Goal: Check status

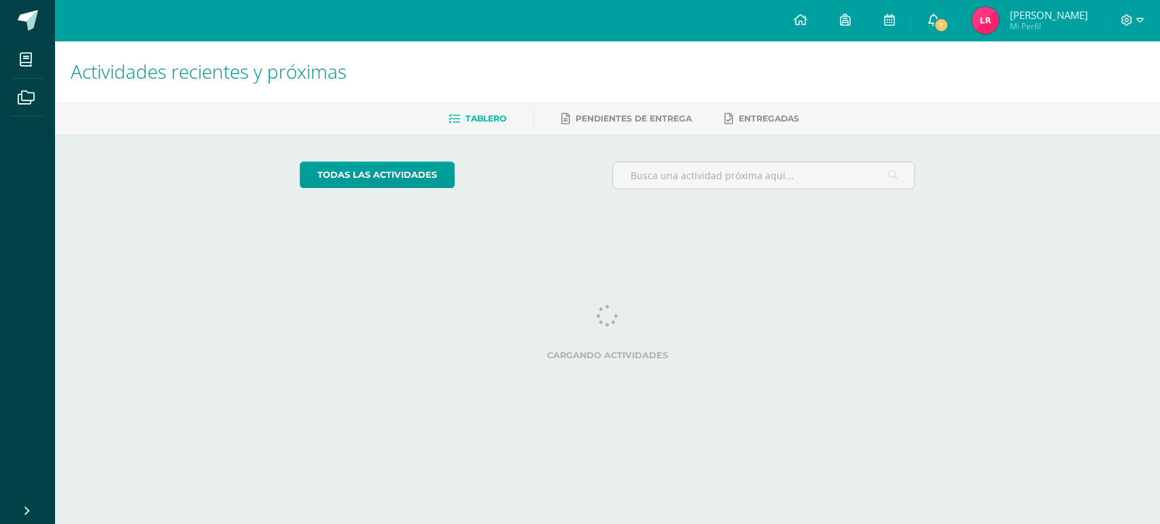
click at [943, 24] on link "1" at bounding box center [932, 20] width 43 height 41
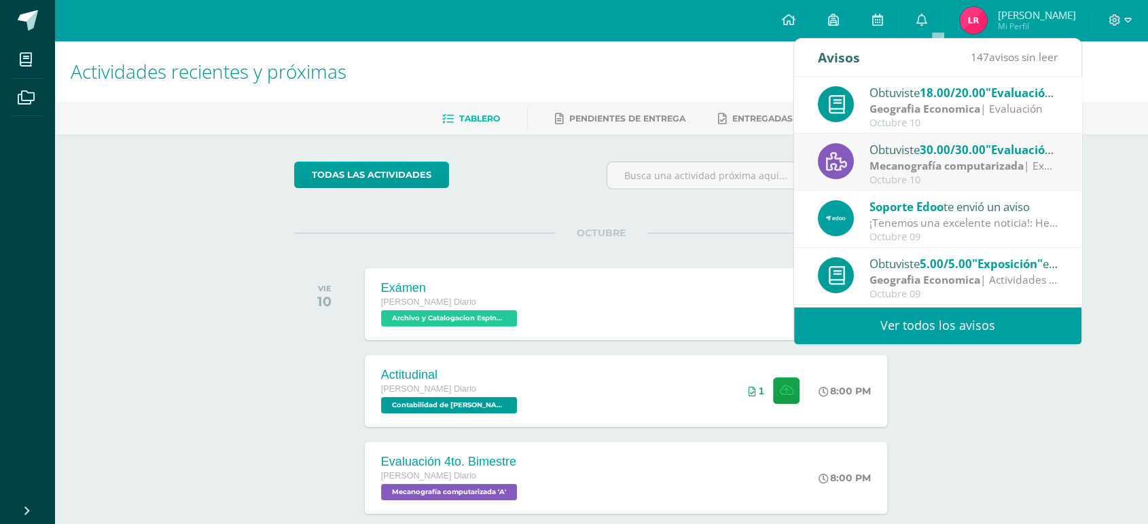
click at [1041, 12] on span "[PERSON_NAME]" at bounding box center [1036, 15] width 78 height 14
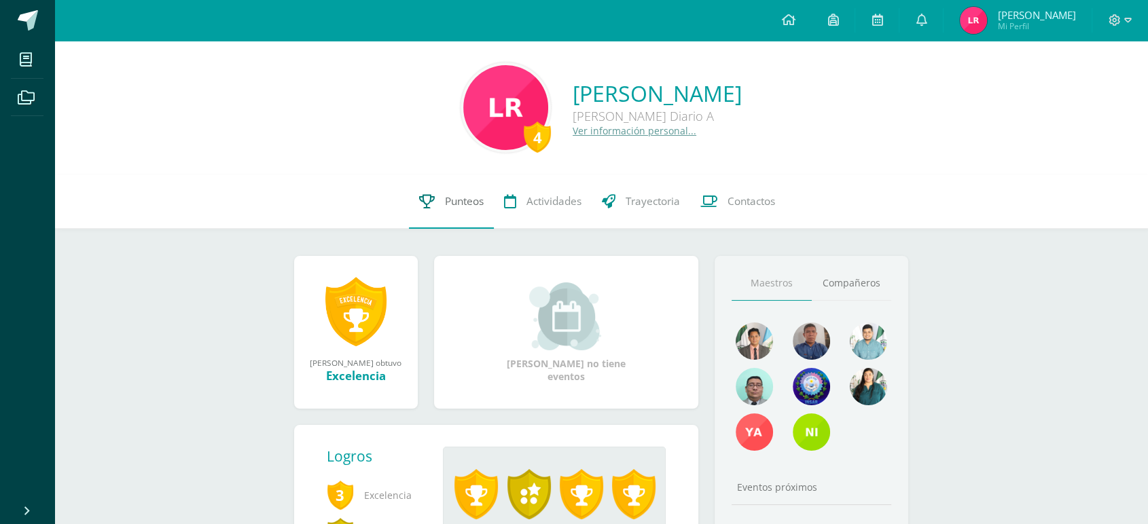
click at [448, 200] on span "Punteos" at bounding box center [464, 201] width 39 height 14
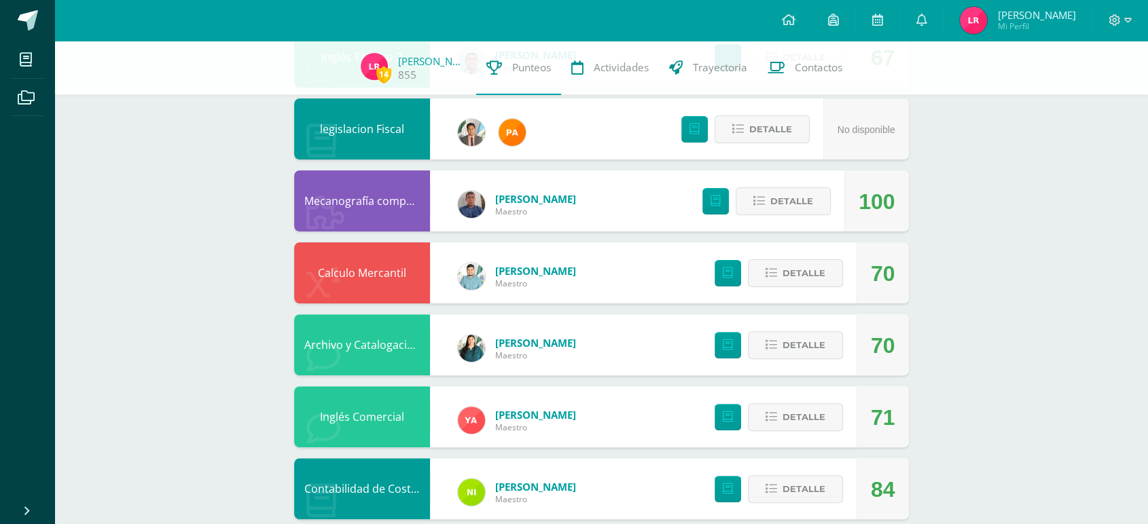
scroll to position [354, 0]
